Goal: Use online tool/utility: Utilize a website feature to perform a specific function

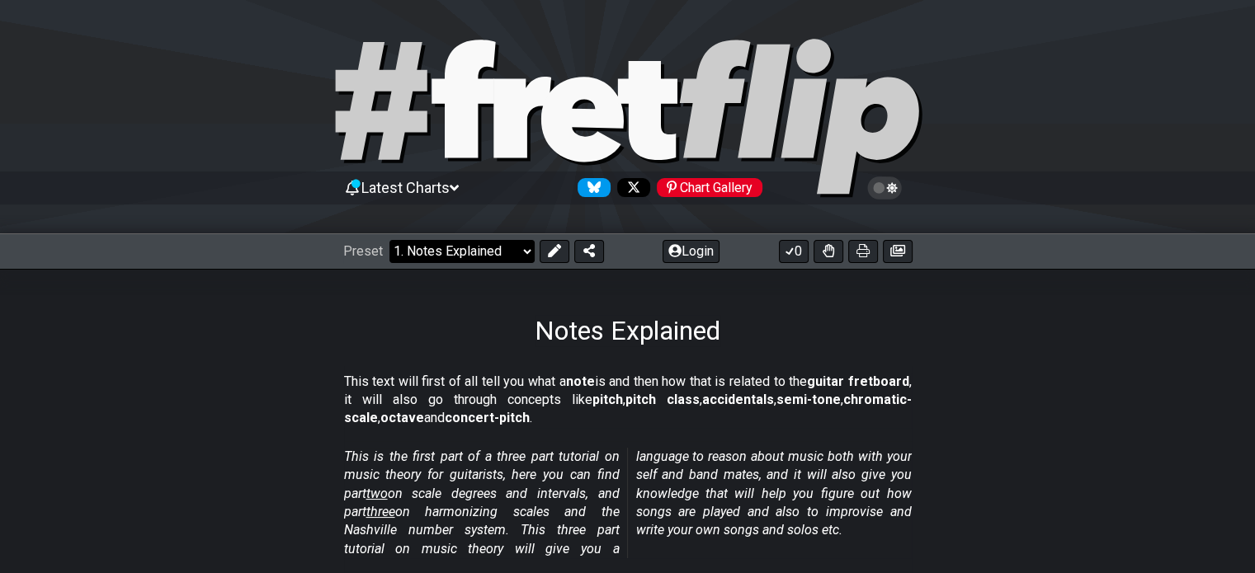
click at [515, 257] on select "Welcome to #fretflip! Initial Preset Custom Preset Minor Pentatonic Major Penta…" at bounding box center [461, 251] width 145 height 23
click at [389, 240] on select "Welcome to #fretflip! Initial Preset Custom Preset Minor Pentatonic Major Penta…" at bounding box center [461, 251] width 145 height 23
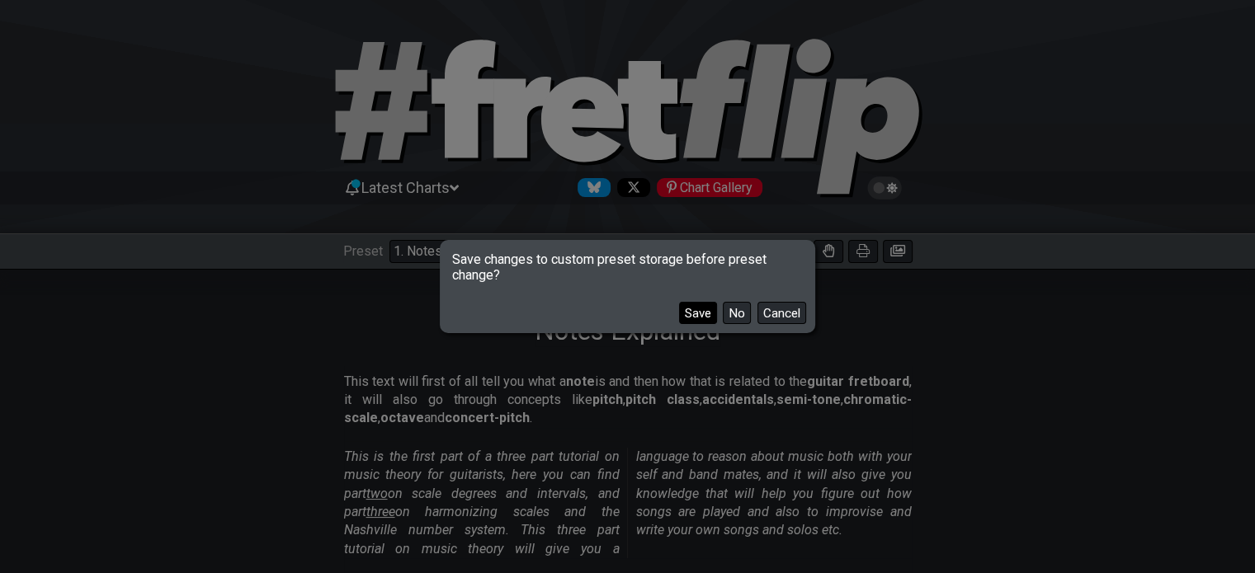
click at [705, 309] on button "Save" at bounding box center [698, 313] width 38 height 22
select select "/welcome"
select select "C"
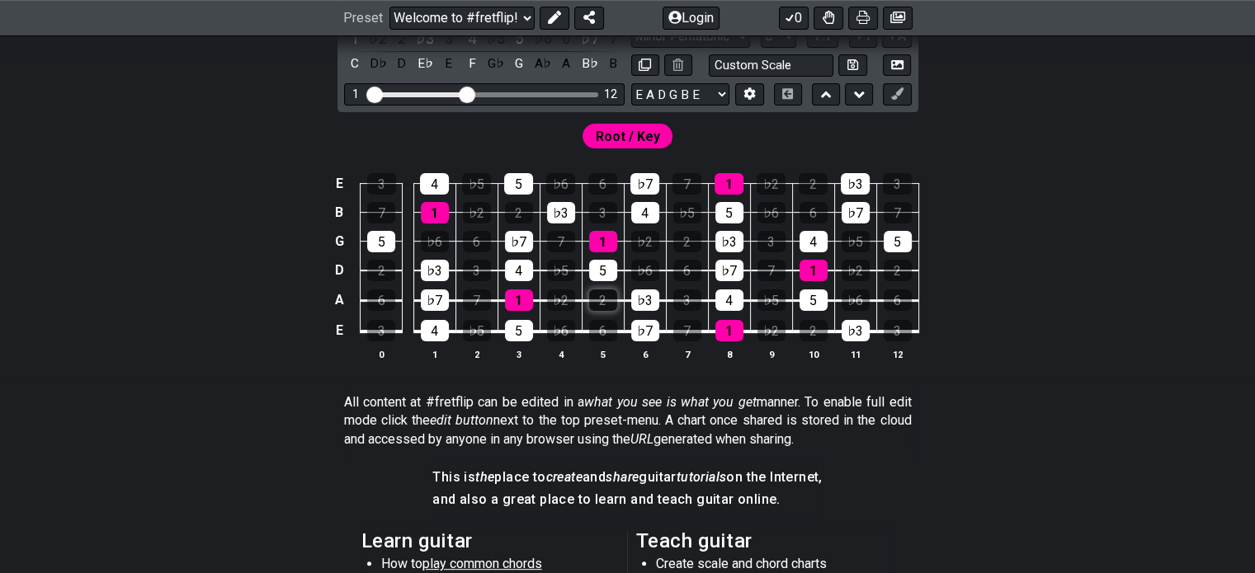
scroll to position [219, 0]
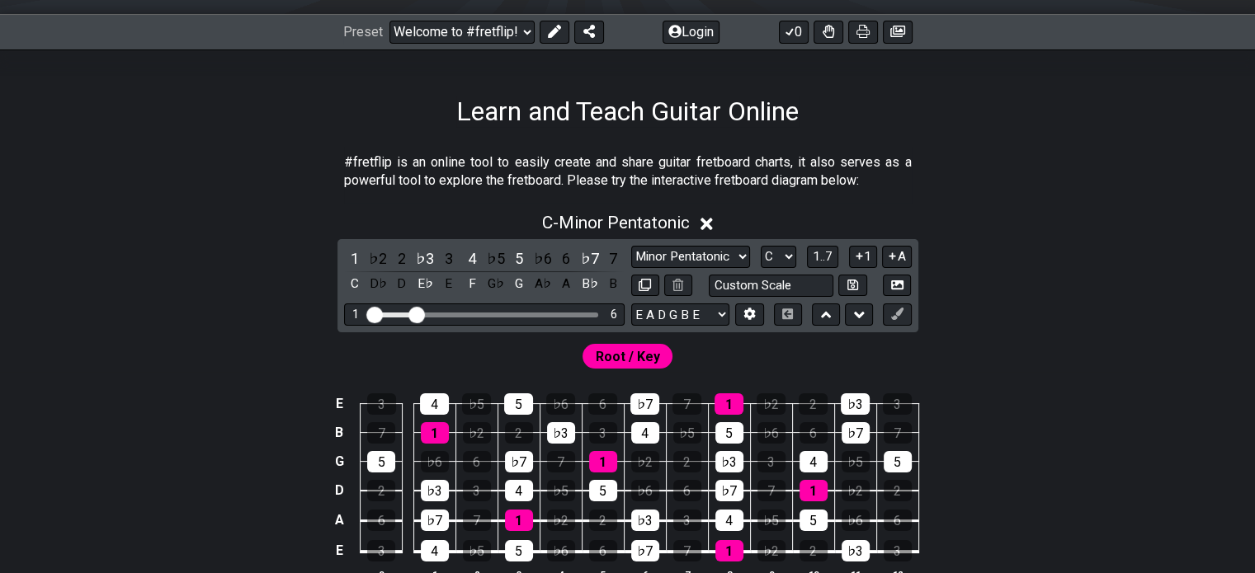
drag, startPoint x: 462, startPoint y: 312, endPoint x: 420, endPoint y: 319, distance: 42.7
click at [420, 313] on input "Visible fret range" at bounding box center [484, 313] width 234 height 0
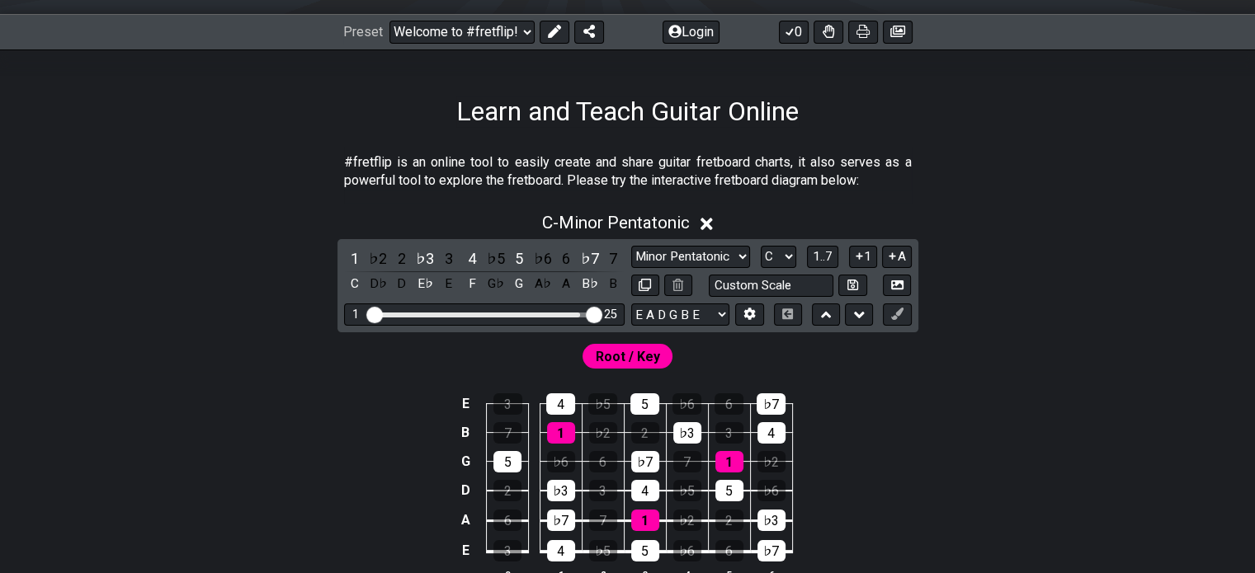
drag, startPoint x: 419, startPoint y: 313, endPoint x: 610, endPoint y: 309, distance: 190.6
click at [601, 313] on input "Visible fret range" at bounding box center [484, 313] width 234 height 0
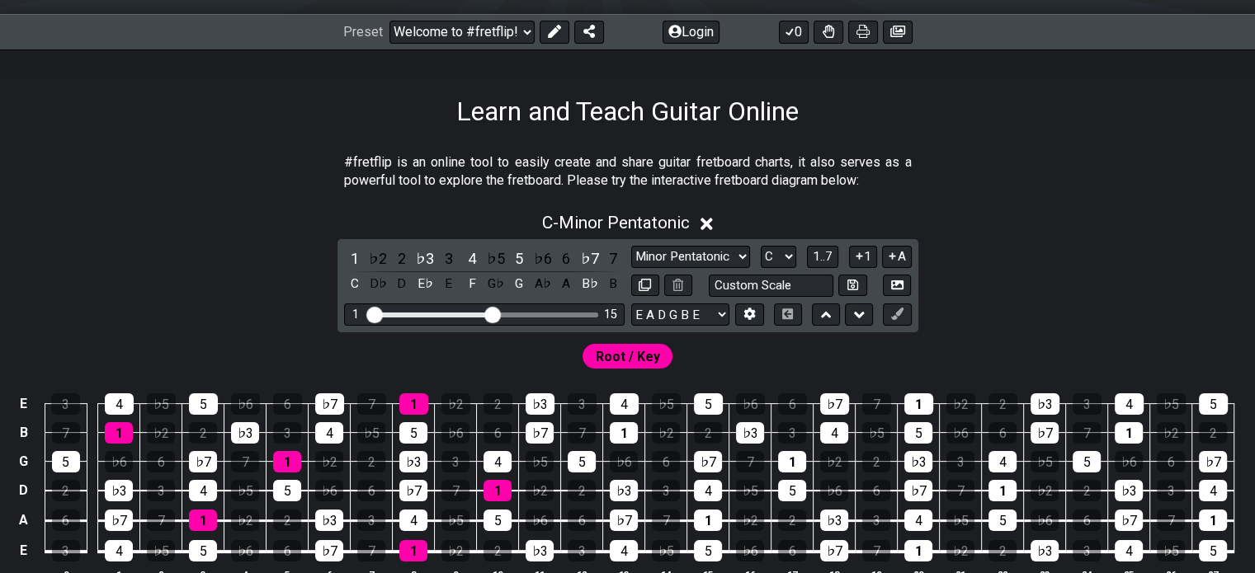
drag, startPoint x: 600, startPoint y: 313, endPoint x: 496, endPoint y: 314, distance: 104.8
click at [496, 313] on input "Visible fret range" at bounding box center [484, 313] width 234 height 0
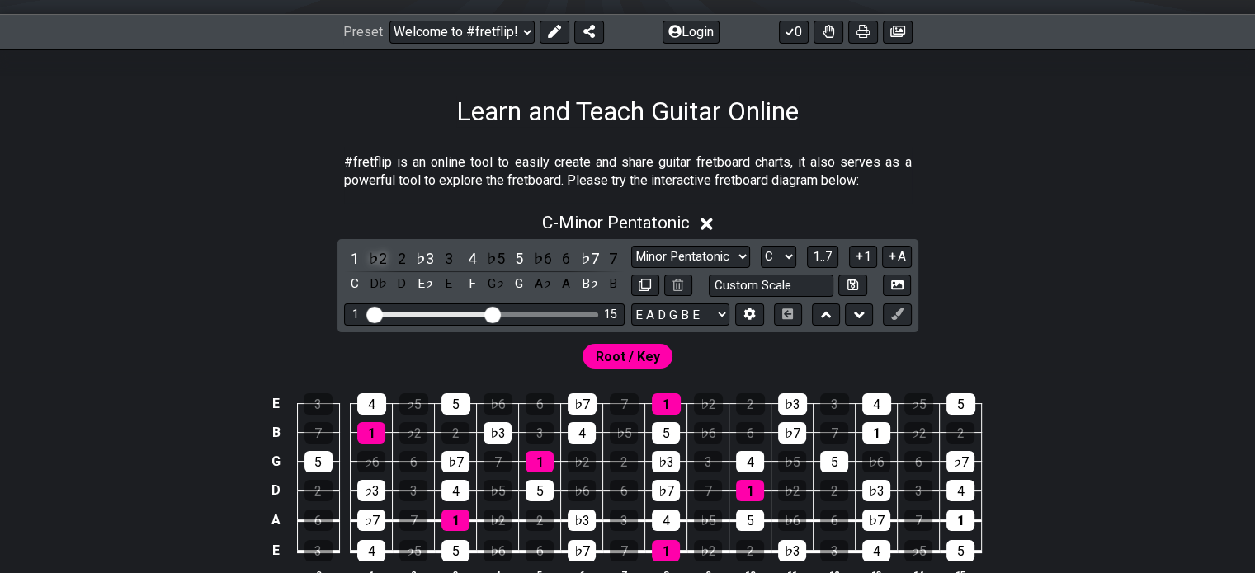
click at [379, 254] on div "♭2" at bounding box center [377, 258] width 21 height 22
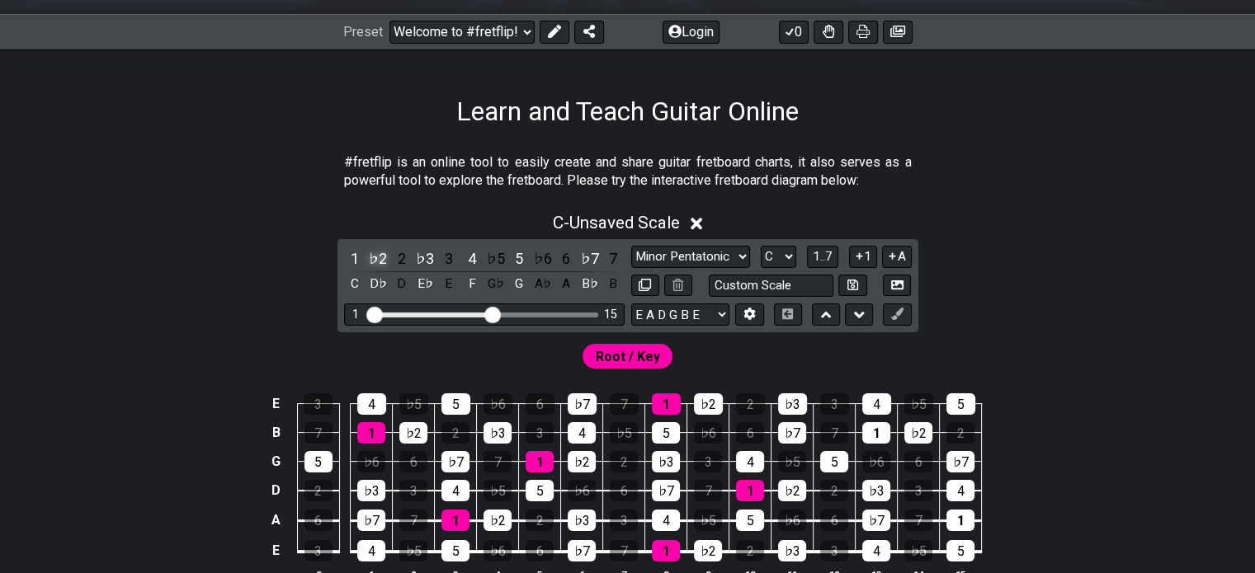
click at [379, 254] on div "♭2" at bounding box center [377, 258] width 21 height 22
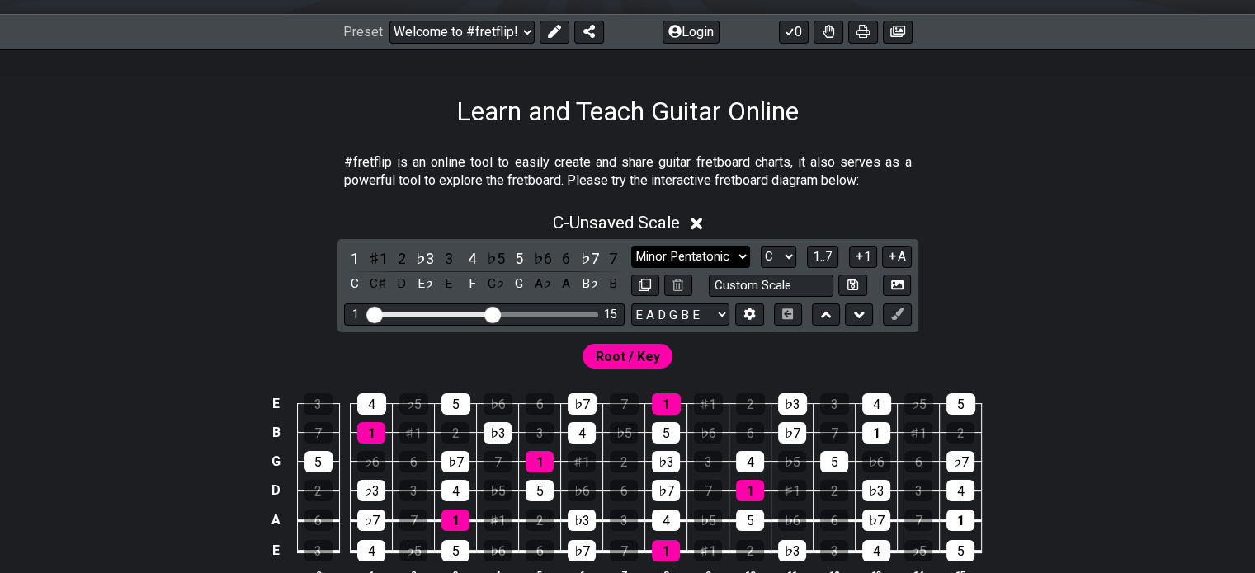
click at [674, 251] on select "Minor Pentatonic Click to edit Minor Pentatonic Major Pentatonic Minor Blues Ma…" at bounding box center [690, 257] width 119 height 22
select select "Major Blues"
click at [631, 246] on select "Minor Pentatonic Click to edit Minor Pentatonic Major Pentatonic Minor Blues Ma…" at bounding box center [690, 257] width 119 height 22
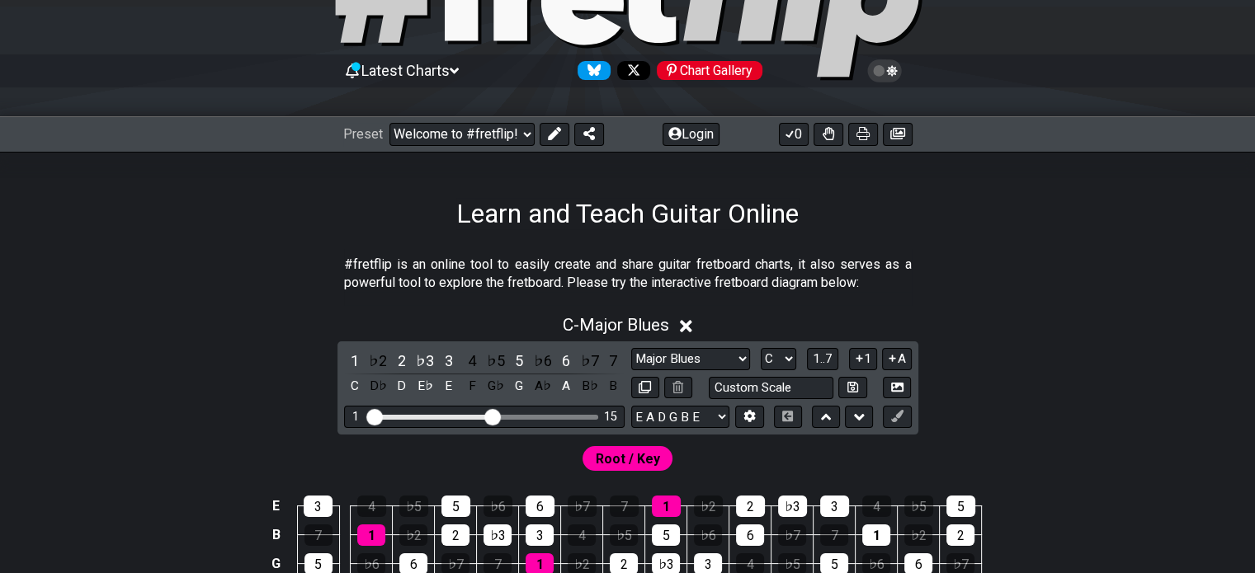
scroll to position [0, 0]
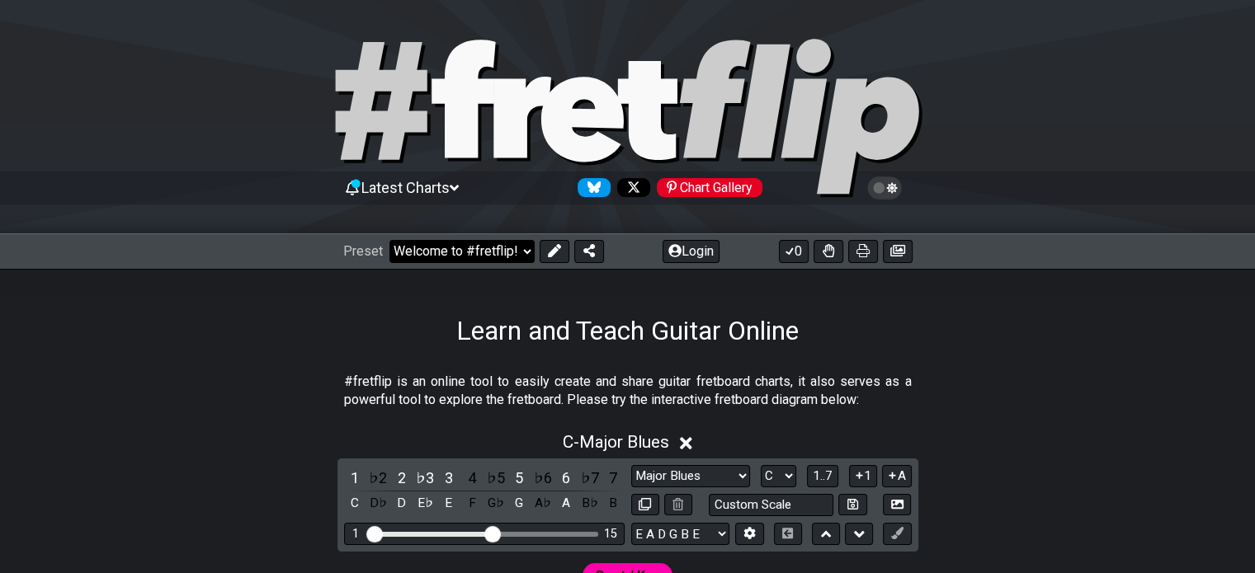
click at [503, 259] on select "Welcome to #fretflip! Initial Preset Notes Explained Minor Pentatonic Major Pen…" at bounding box center [461, 251] width 145 height 23
click at [484, 257] on select "Welcome to #fretflip! Initial Preset Notes Explained Minor Pentatonic Major Pen…" at bounding box center [461, 251] width 145 height 23
click at [389, 240] on select "Welcome to #fretflip! Initial Preset Notes Explained Minor Pentatonic Major Pen…" at bounding box center [461, 251] width 145 height 23
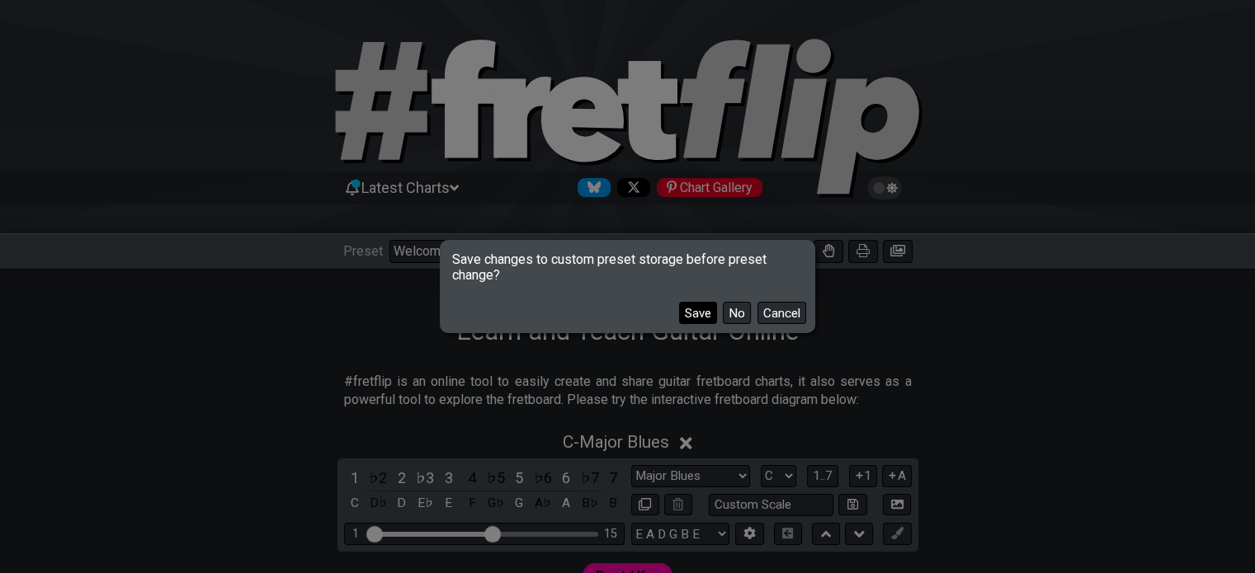
click at [690, 311] on button "Save" at bounding box center [698, 313] width 38 height 22
select select "/common-guitar-chords"
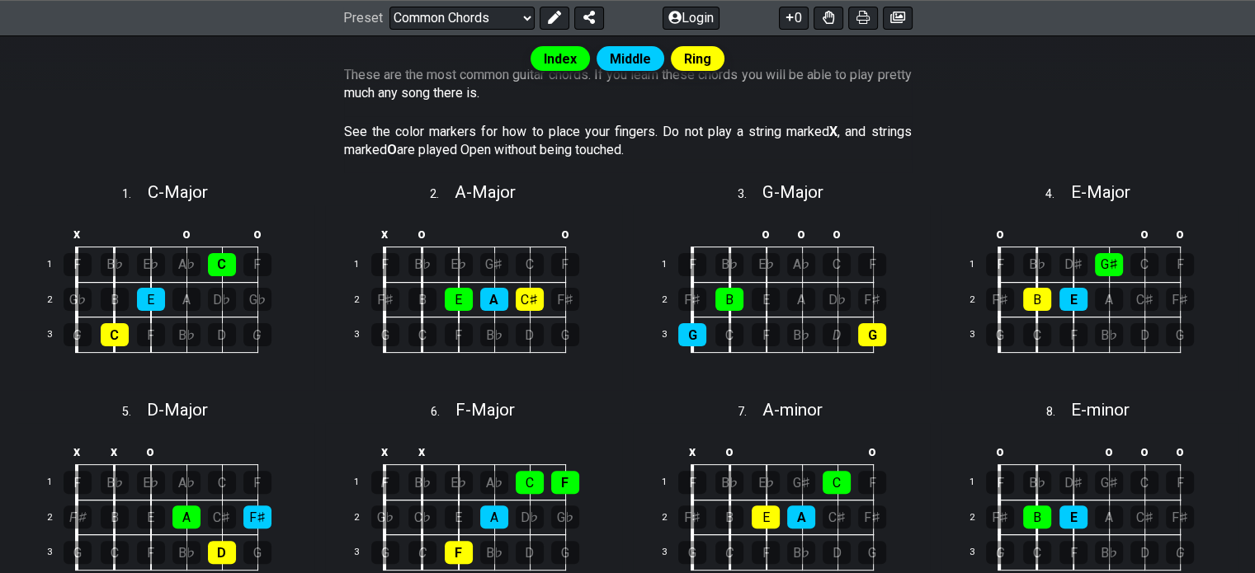
scroll to position [440, 0]
